Goal: Transaction & Acquisition: Purchase product/service

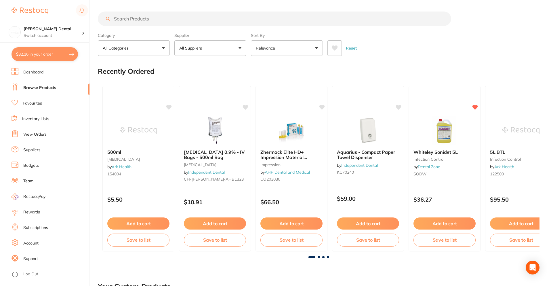
click at [176, 21] on input "search" at bounding box center [274, 19] width 353 height 14
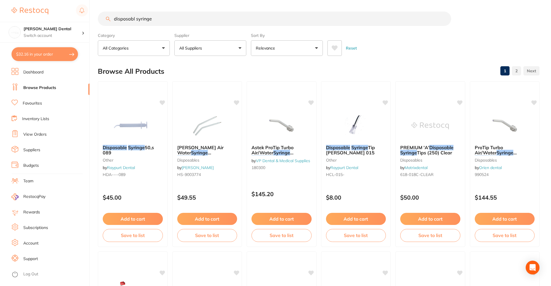
drag, startPoint x: 167, startPoint y: 16, endPoint x: -50, endPoint y: 24, distance: 217.1
click at [0, 24] on html "$32.16 [PERSON_NAME] Dental Switch account [PERSON_NAME] Dental $32.16 in your …" at bounding box center [275, 143] width 551 height 286
type input "irrigation syringes"
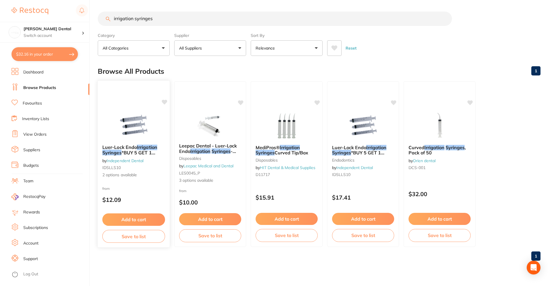
click at [127, 148] on span "Luer-Lock Endo" at bounding box center [119, 147] width 35 height 6
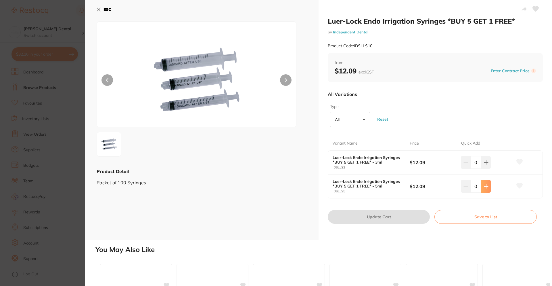
click at [485, 188] on icon at bounding box center [486, 186] width 5 height 5
type input "1"
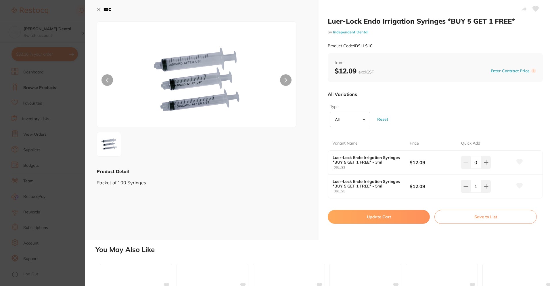
click at [391, 218] on button "Update Cart" at bounding box center [379, 217] width 102 height 14
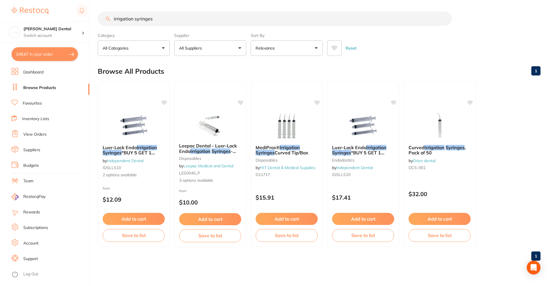
click at [28, 56] on button "$48.67 in your order" at bounding box center [45, 54] width 66 height 14
checkbox input "true"
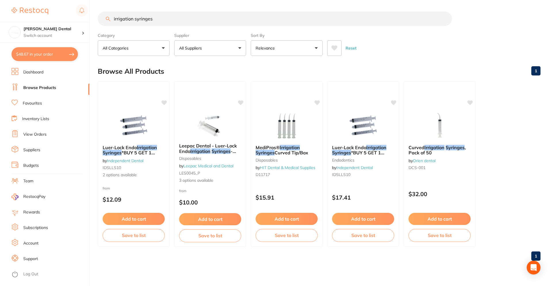
checkbox input "true"
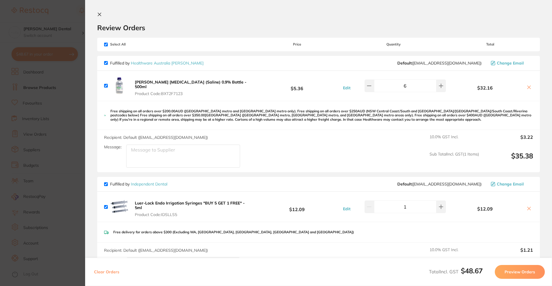
click at [528, 85] on icon at bounding box center [529, 87] width 5 height 5
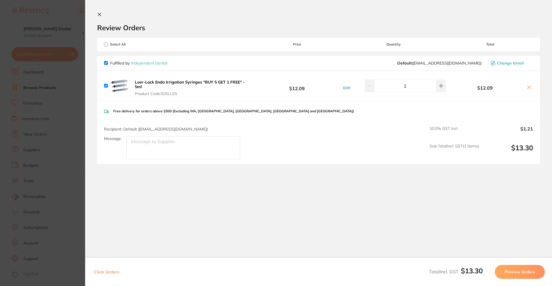
checkbox input "true"
click at [413, 196] on section "Review Orders Your orders are being processed and we will notify you once we ha…" at bounding box center [318, 130] width 467 height 261
click at [239, 201] on section "Review Orders Your orders are being processed and we will notify you once we ha…" at bounding box center [318, 130] width 467 height 261
click at [102, 14] on icon at bounding box center [99, 14] width 5 height 5
